Goal: Check status: Check status

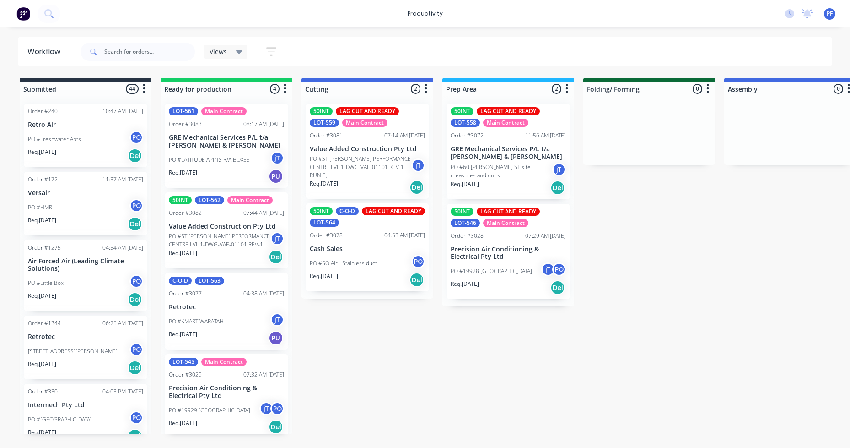
click at [195, 225] on p "Value Added Construction Pty Ltd" at bounding box center [226, 226] width 115 height 8
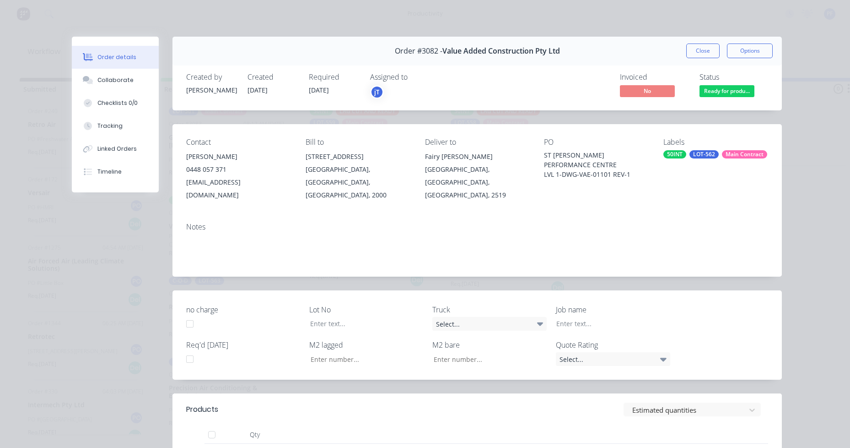
click at [713, 151] on div "LOT-562" at bounding box center [704, 154] width 29 height 8
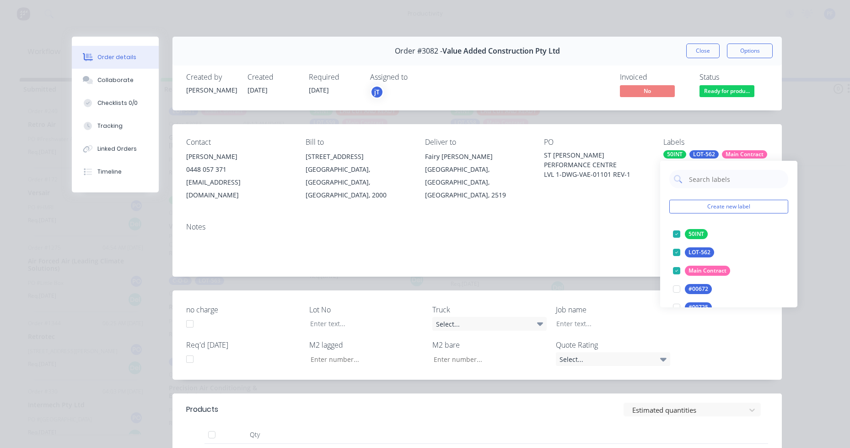
type input "lag cut"
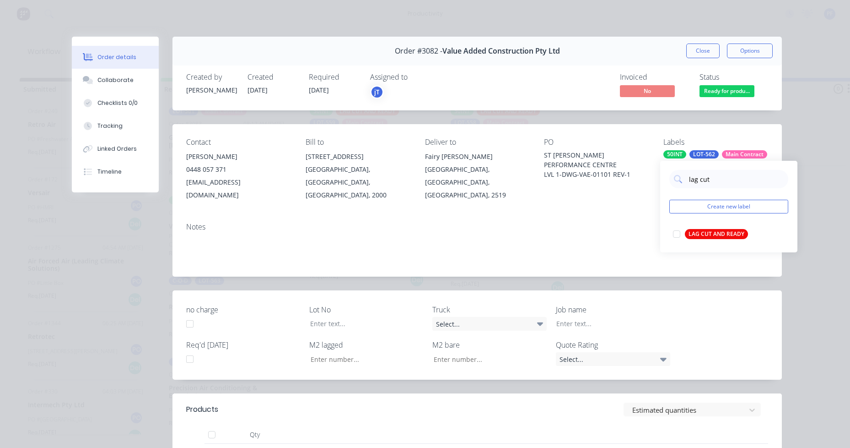
click at [713, 239] on button "LAG CUT AND READY" at bounding box center [711, 233] width 82 height 13
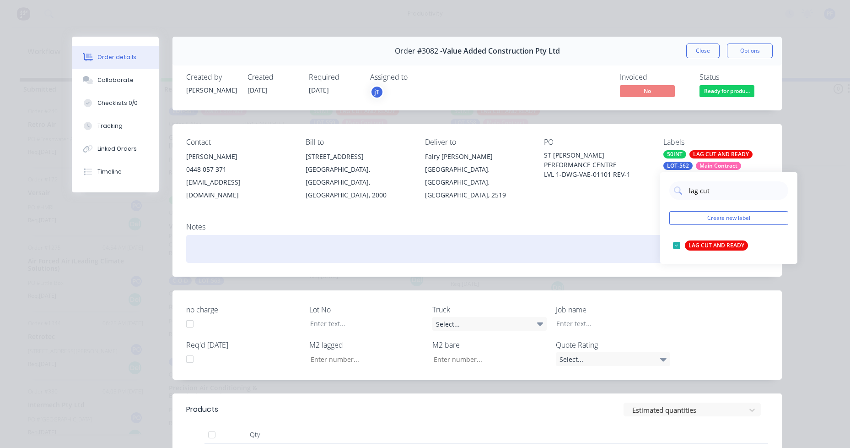
click at [603, 219] on div "Notes" at bounding box center [478, 245] width 610 height 61
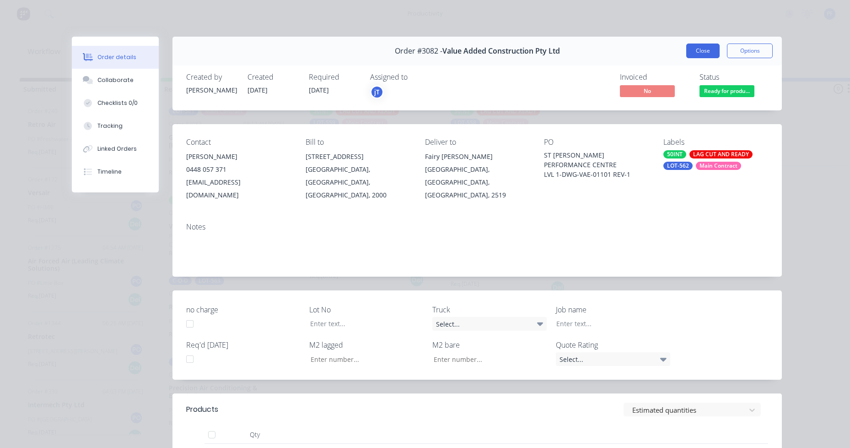
click at [697, 56] on button "Close" at bounding box center [703, 50] width 33 height 15
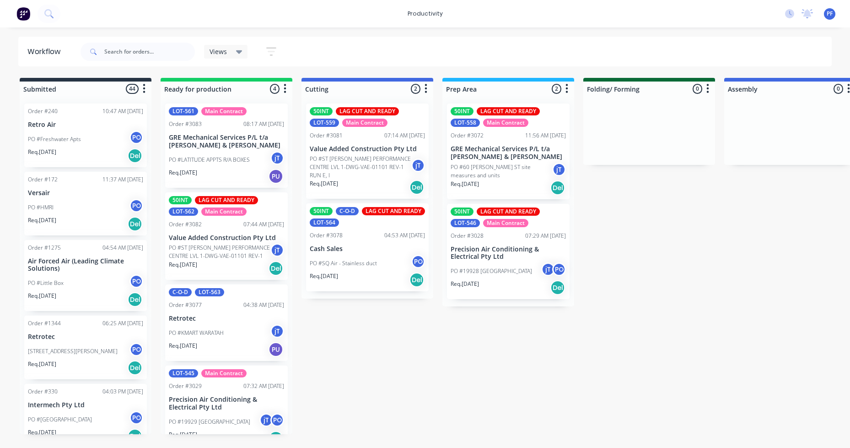
click at [238, 243] on div "50INT LAG CUT AND READY LOT-562 Main Contract Order #3082 07:44 AM 14/10/25 Val…" at bounding box center [226, 236] width 123 height 88
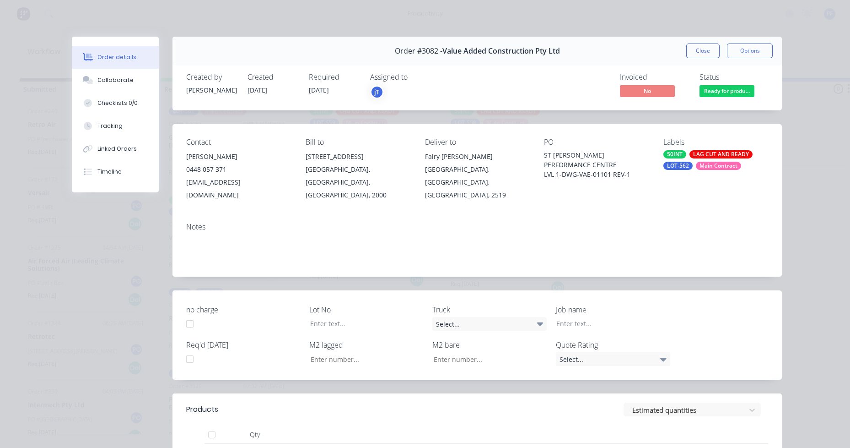
click at [694, 43] on div "Order #3082 - Value Added Construction Pty Ltd Close Options" at bounding box center [478, 51] width 610 height 29
click at [693, 51] on button "Close" at bounding box center [703, 50] width 33 height 15
